Goal: Task Accomplishment & Management: Manage account settings

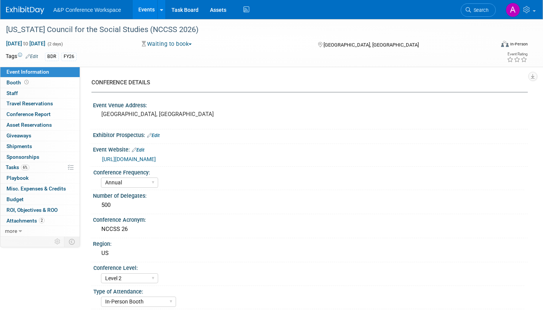
select select "Annual"
select select "Level 2"
select select "In-Person Booth"
select select "Schools"
select select "Bloomsbury Digital Resources"
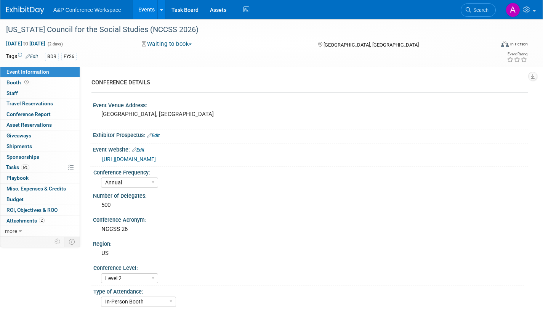
select select "[PERSON_NAME]"
select select "BDR Product Awareness and Trial Generation​"
click at [477, 11] on span "Search" at bounding box center [480, 10] width 18 height 6
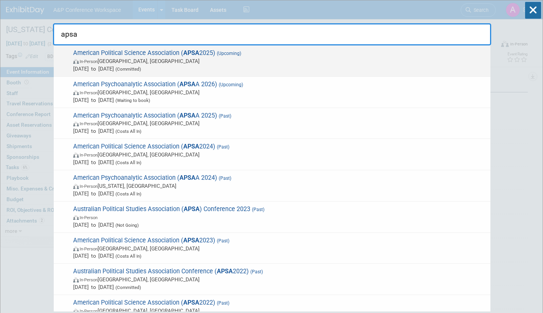
type input "apsa"
click at [224, 64] on span "In-Person Vancouver, Canada" at bounding box center [280, 61] width 414 height 8
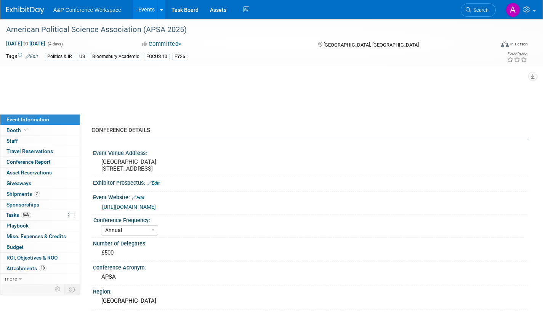
select select "Annual"
select select "Level 2"
select select "In-Person Booth"
select select "Politics & International Relations"
select select "Bloomsbury Academic"
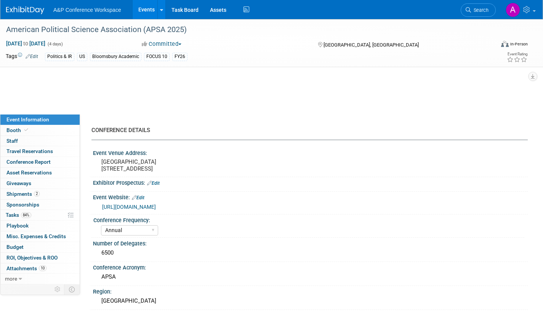
select select "[PERSON_NAME]"
select select "Networking/Commissioning"
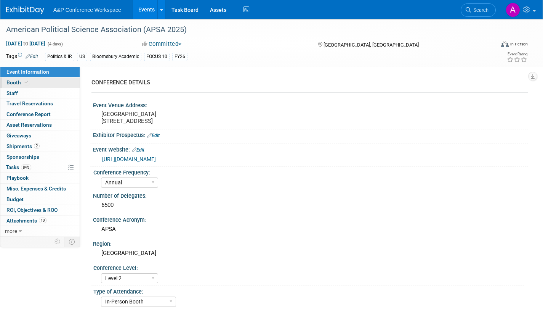
click at [16, 83] on span "Booth" at bounding box center [17, 82] width 23 height 6
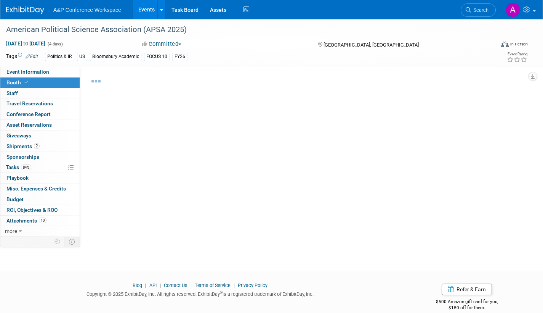
select select "CUAP"
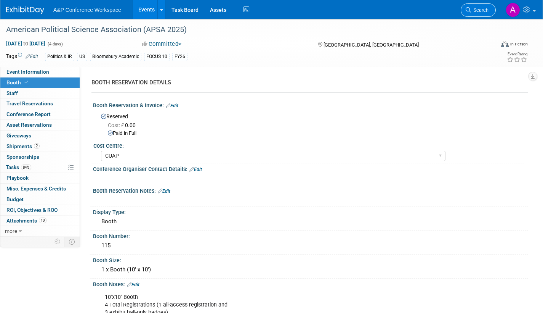
click at [480, 13] on span "Search" at bounding box center [480, 10] width 18 height 6
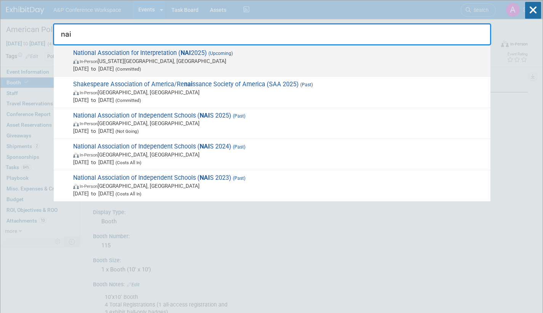
type input "nai"
click at [265, 60] on span "In-Person Virginia Beach, VA" at bounding box center [280, 61] width 414 height 8
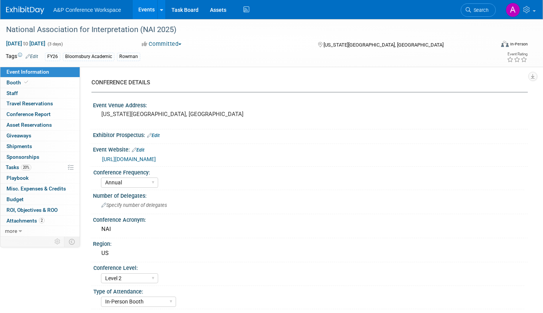
select select "Annual"
select select "Level 2"
select select "In-Person Booth"
select select "Interpretation"
select select "Bloomsbury Academic"
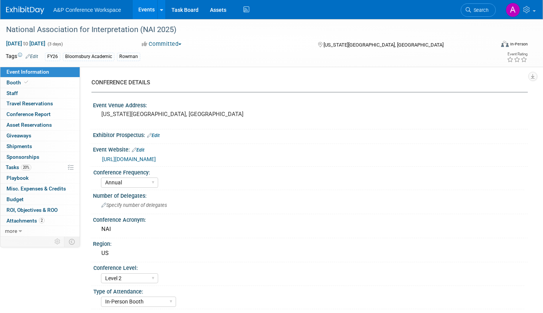
select select "[PERSON_NAME]"
select select "Brand/Subject Presence​"
click at [14, 80] on span "Booth" at bounding box center [17, 82] width 23 height 6
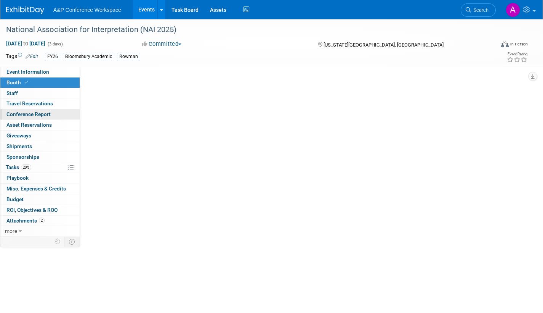
select select "RLKP"
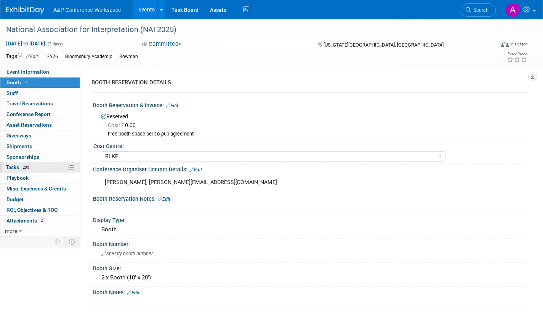
click at [16, 165] on span "Tasks 20%" at bounding box center [19, 167] width 26 height 6
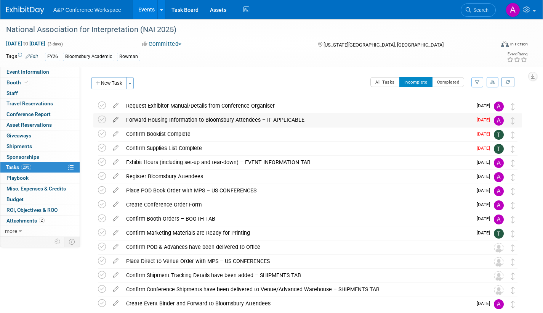
click at [115, 117] on icon at bounding box center [115, 118] width 13 height 10
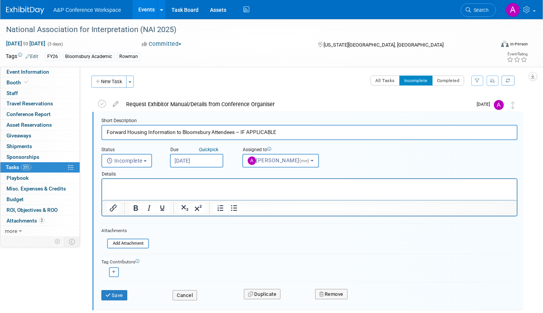
click at [212, 157] on input "[DATE]" at bounding box center [196, 161] width 53 height 14
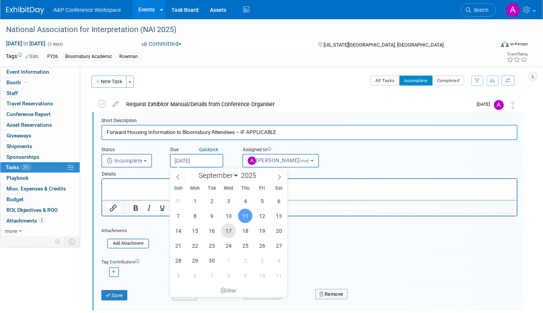
click at [230, 228] on span "17" at bounding box center [228, 230] width 15 height 15
type input "[DATE]"
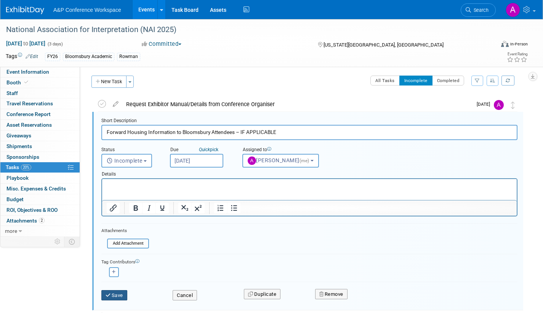
click at [118, 294] on button "Save" at bounding box center [114, 295] width 26 height 11
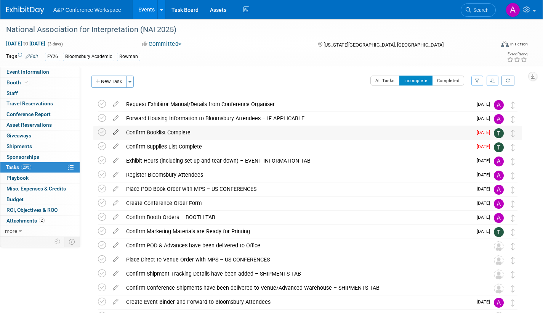
click at [117, 131] on icon at bounding box center [115, 131] width 13 height 10
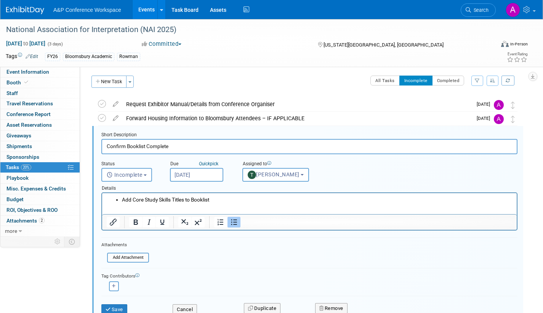
scroll to position [16, 0]
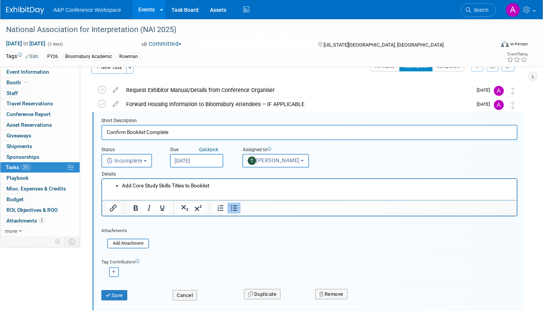
click at [212, 160] on input "[DATE]" at bounding box center [196, 161] width 53 height 14
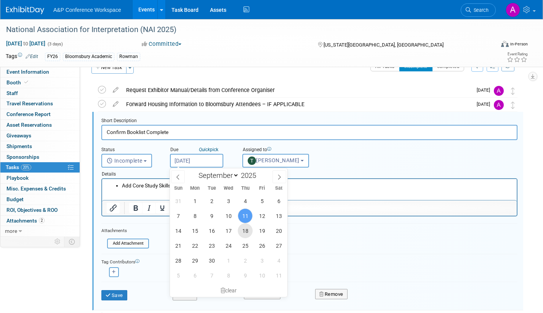
click at [247, 228] on span "18" at bounding box center [245, 230] width 15 height 15
type input "[DATE]"
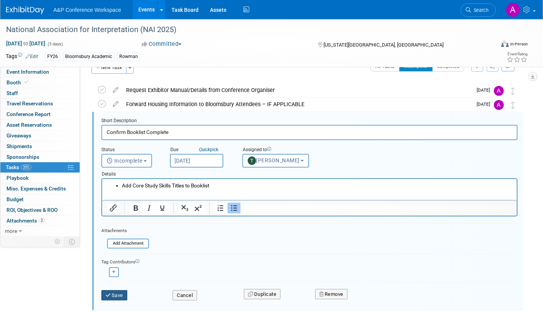
click at [122, 294] on button "Save" at bounding box center [114, 295] width 26 height 11
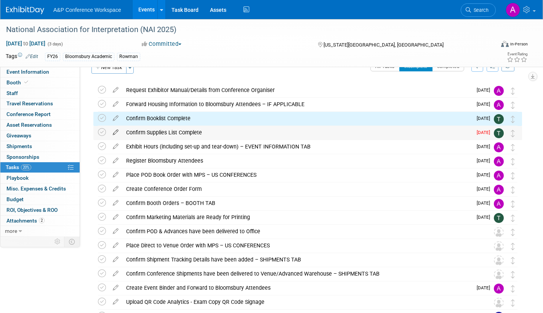
click at [117, 130] on icon at bounding box center [115, 131] width 13 height 10
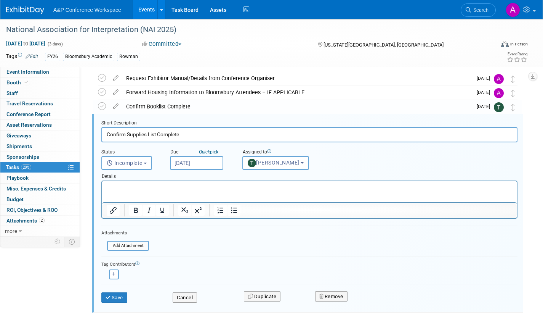
scroll to position [30, 0]
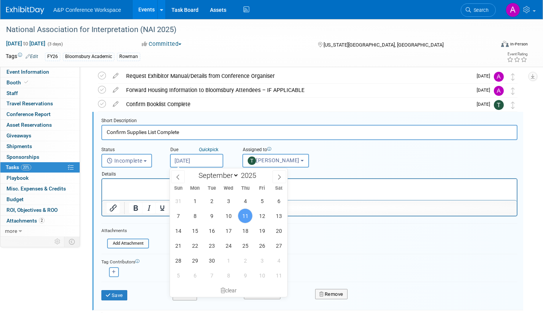
click at [212, 163] on input "[DATE]" at bounding box center [196, 161] width 53 height 14
click at [246, 231] on span "18" at bounding box center [245, 230] width 15 height 15
type input "[DATE]"
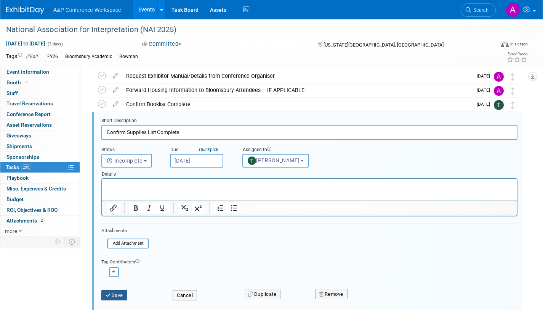
click at [122, 294] on button "Save" at bounding box center [114, 295] width 26 height 11
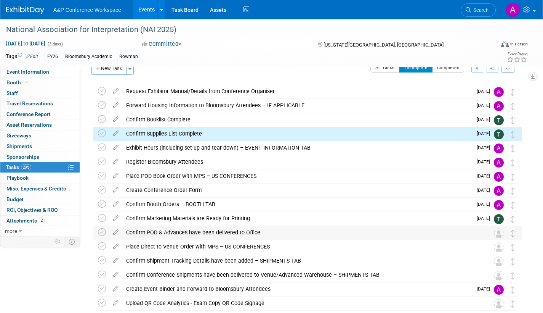
scroll to position [0, 0]
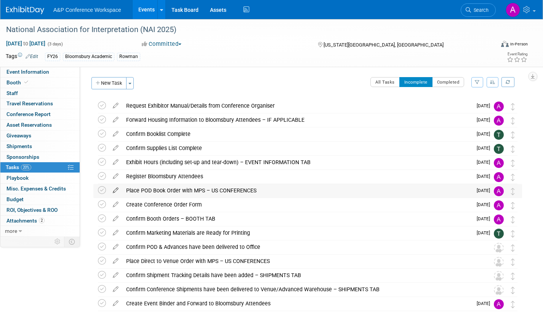
click at [115, 190] on icon at bounding box center [115, 189] width 13 height 10
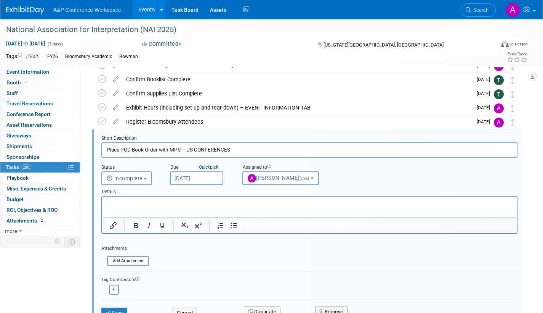
scroll to position [72, 0]
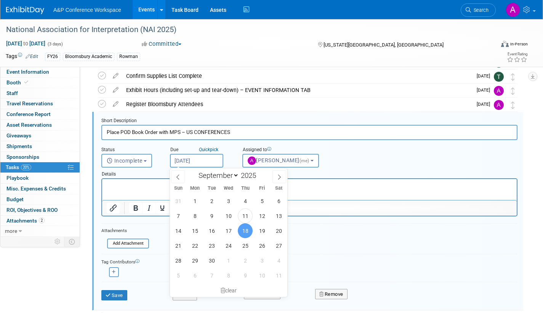
click at [213, 161] on input "[DATE]" at bounding box center [196, 161] width 53 height 14
click at [265, 229] on span "19" at bounding box center [262, 230] width 15 height 15
type input "[DATE]"
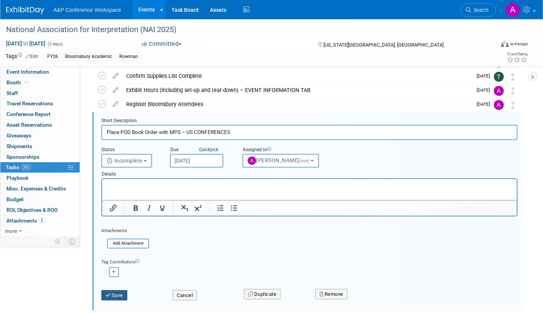
click at [113, 296] on button "Save" at bounding box center [114, 295] width 26 height 11
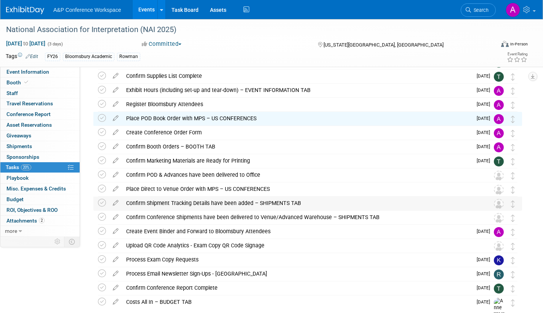
scroll to position [0, 0]
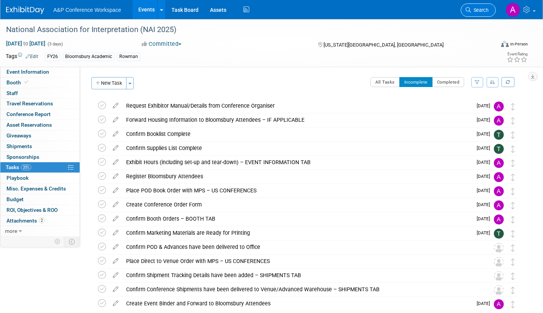
click at [477, 11] on span "Search" at bounding box center [480, 10] width 18 height 6
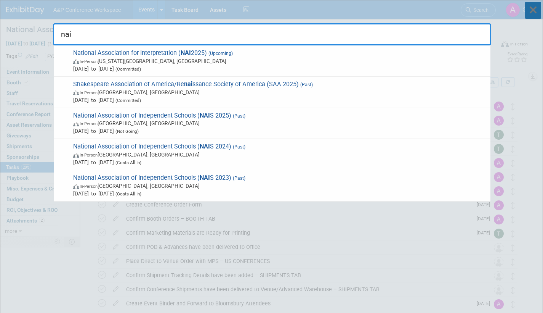
type input "nai"
click at [536, 10] on icon at bounding box center [533, 10] width 16 height 17
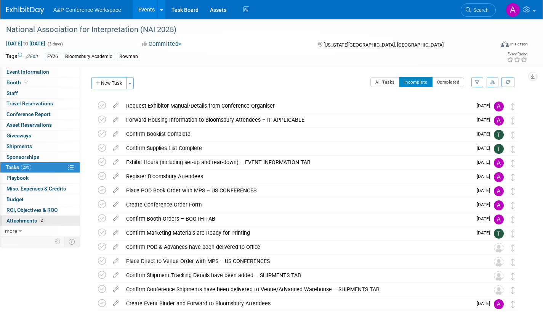
click at [27, 220] on span "Attachments 2" at bounding box center [25, 220] width 38 height 6
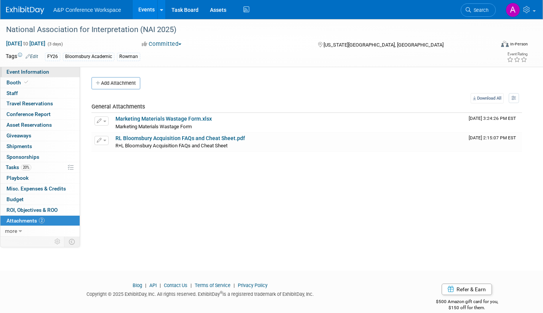
click at [35, 73] on span "Event Information" at bounding box center [27, 72] width 43 height 6
select select "Annual"
select select "Level 2"
select select "In-Person Booth"
select select "Interpretation"
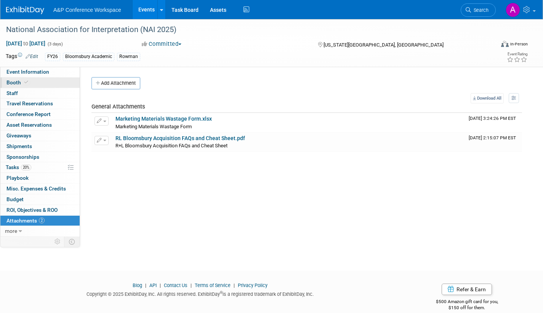
select select "Bloomsbury Academic"
select select "[PERSON_NAME]"
select select "Brand/Subject Presence​"
